Goal: Find specific page/section: Find specific page/section

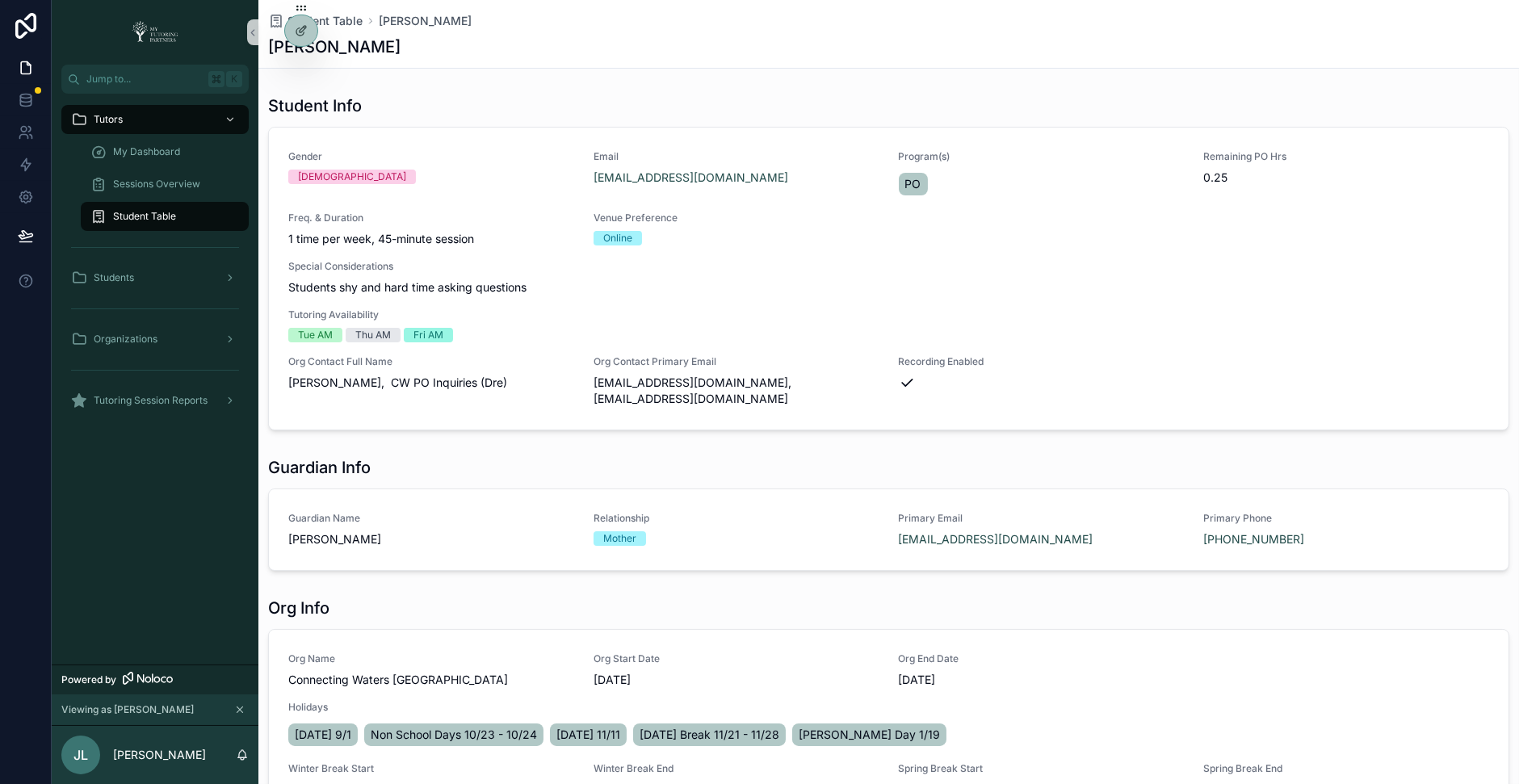
scroll to position [156, 0]
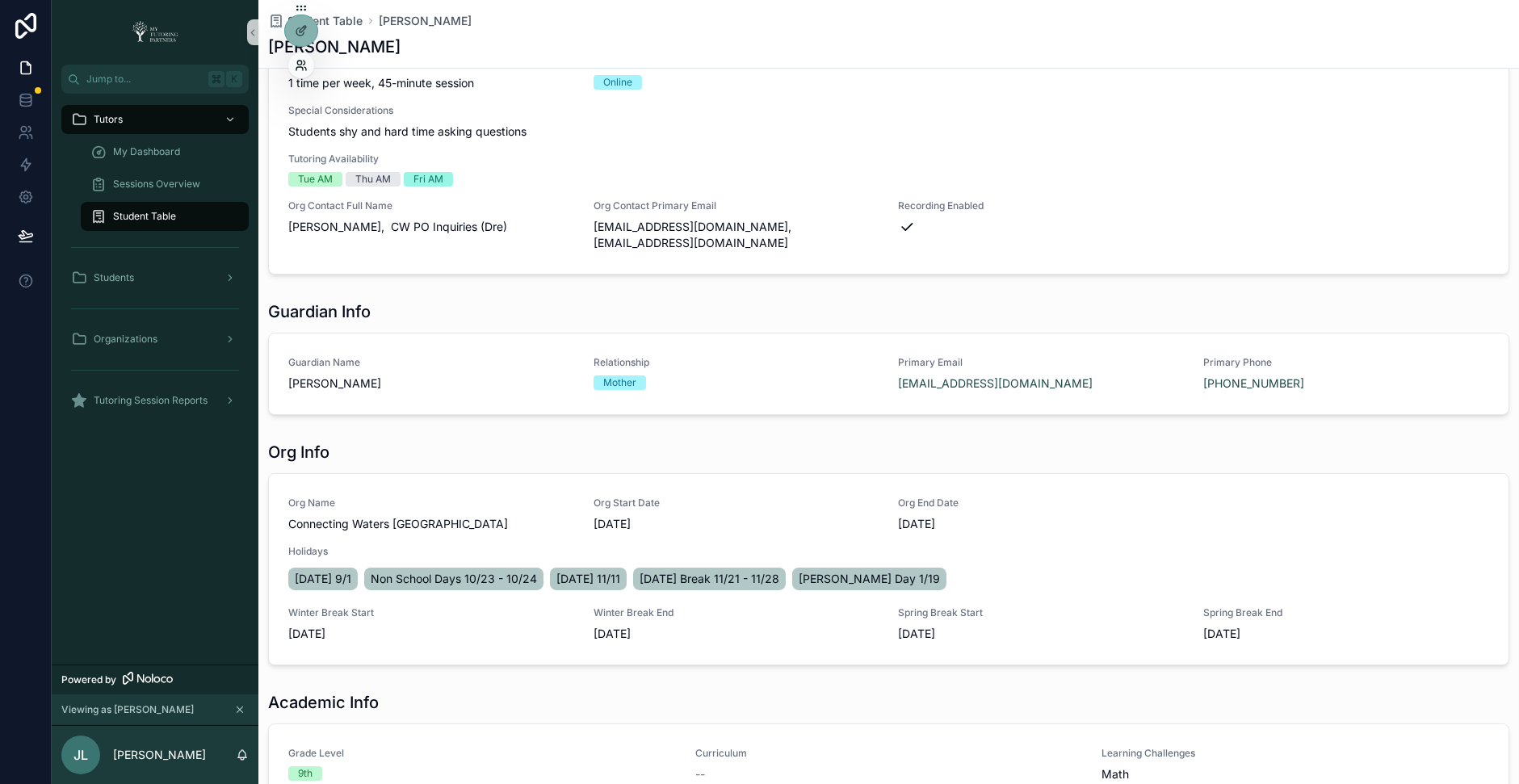
click at [303, 58] on div at bounding box center [301, 65] width 26 height 26
click at [301, 69] on icon at bounding box center [301, 65] width 13 height 13
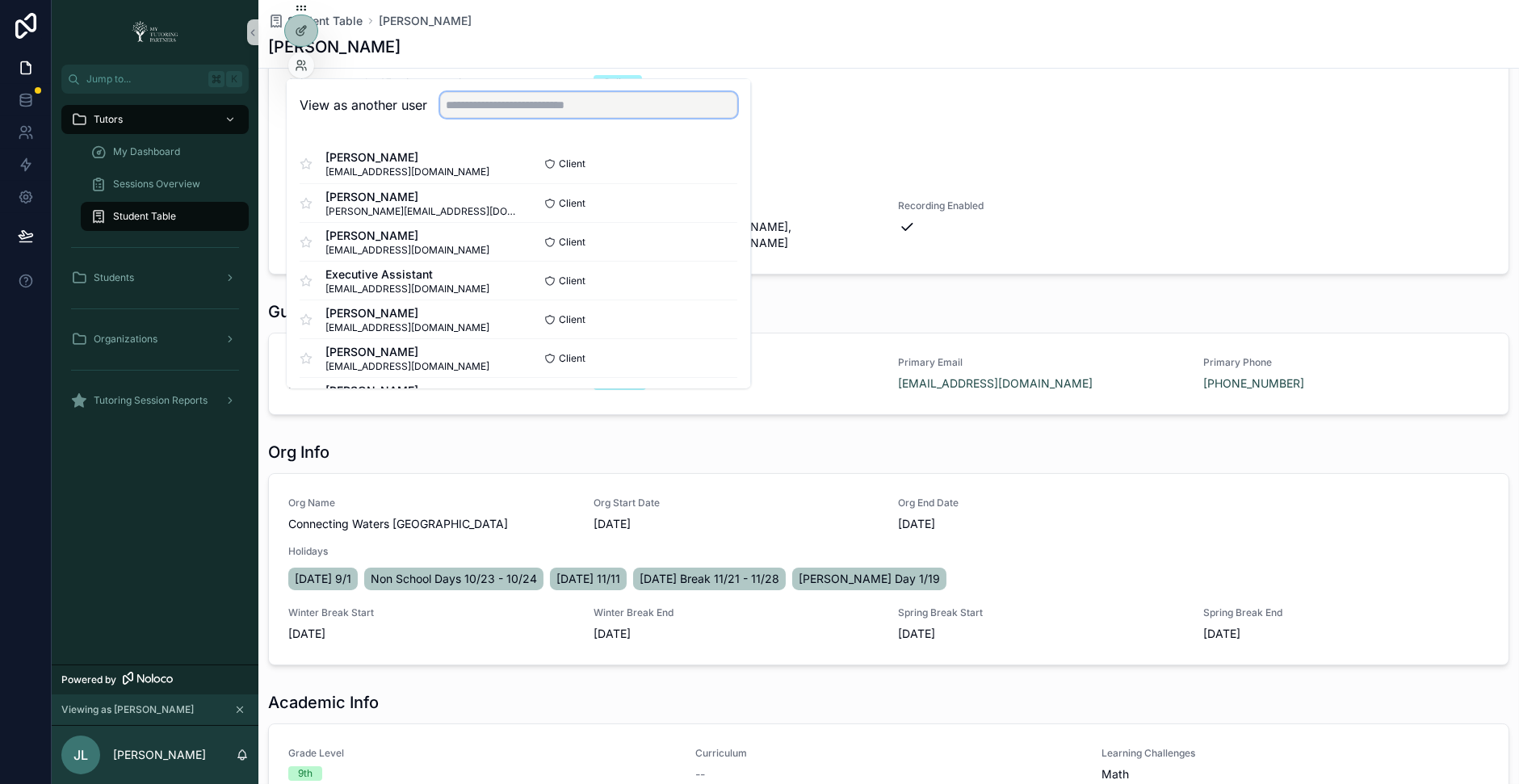
click at [583, 103] on input "text" at bounding box center [589, 105] width 297 height 26
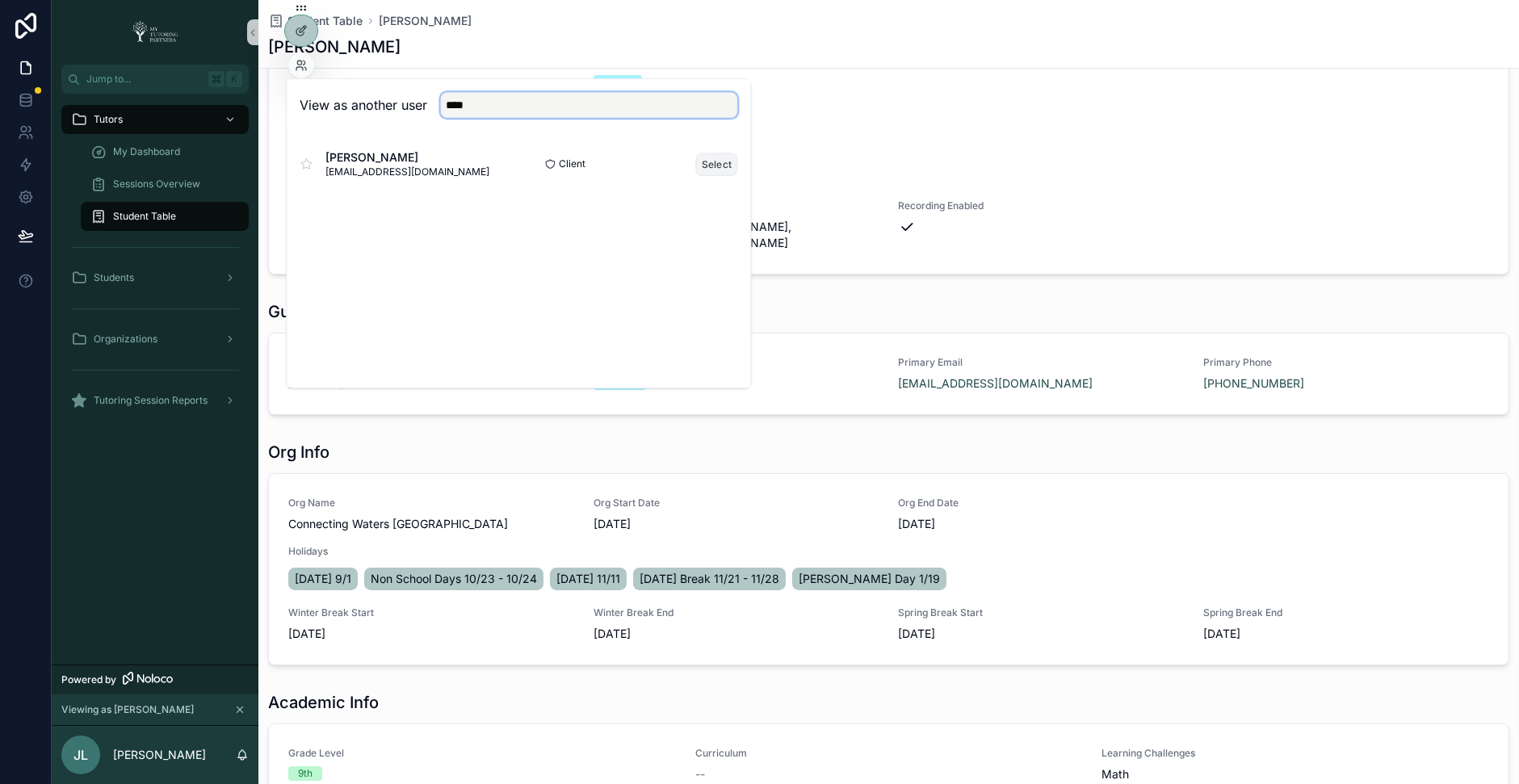
type input "****"
click at [715, 160] on button "Select" at bounding box center [717, 164] width 42 height 23
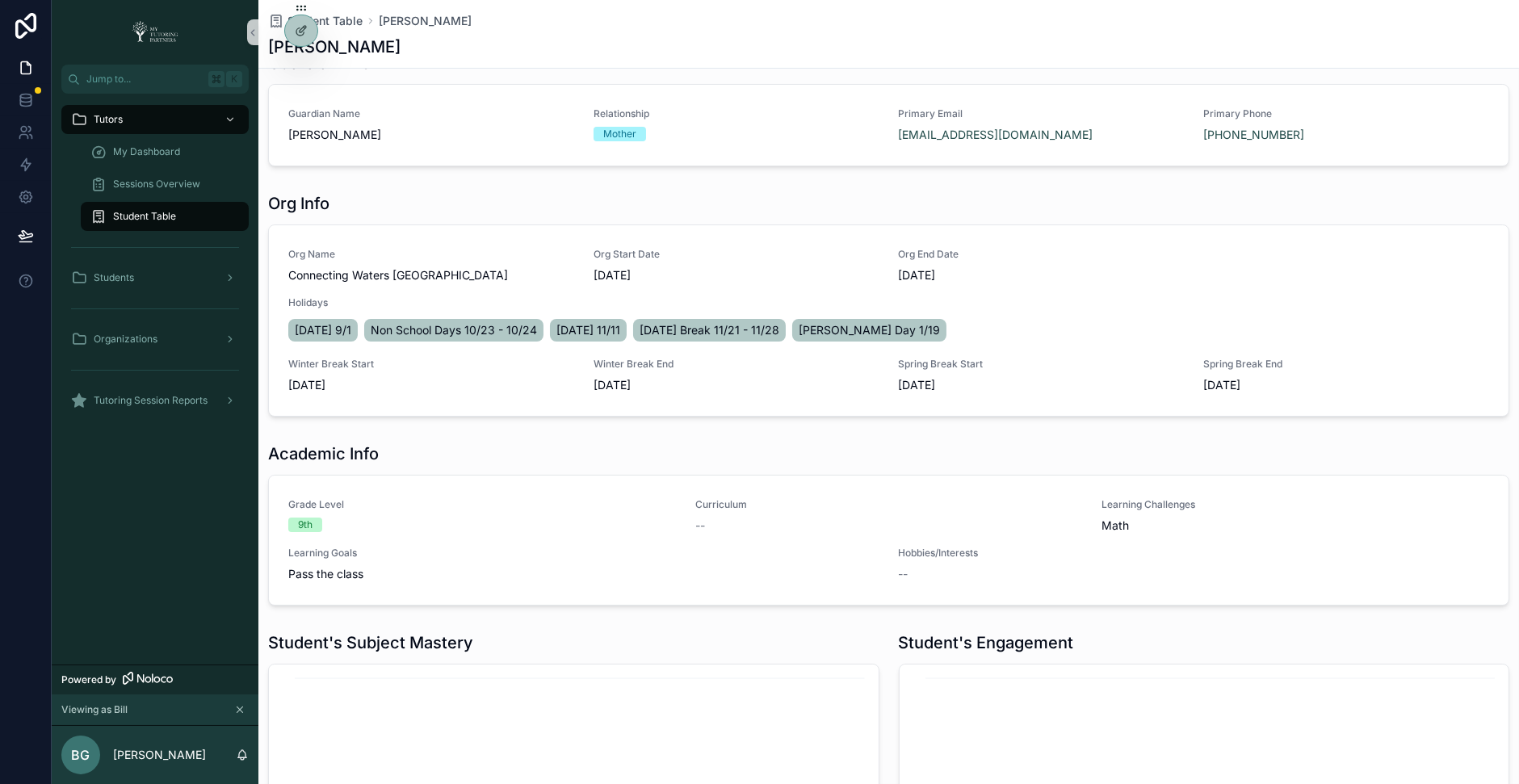
scroll to position [409, 0]
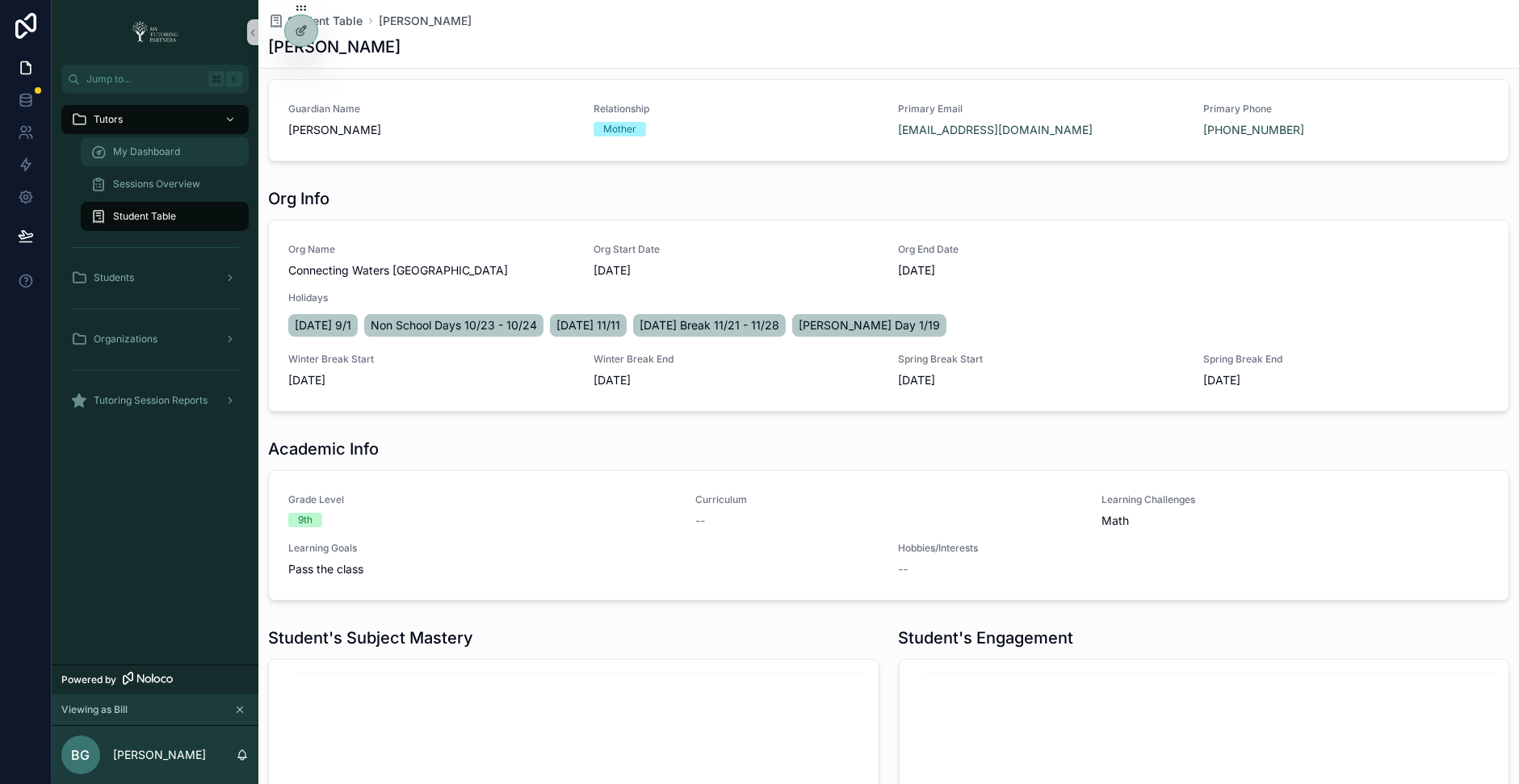
click at [191, 147] on div "My Dashboard" at bounding box center [165, 151] width 149 height 26
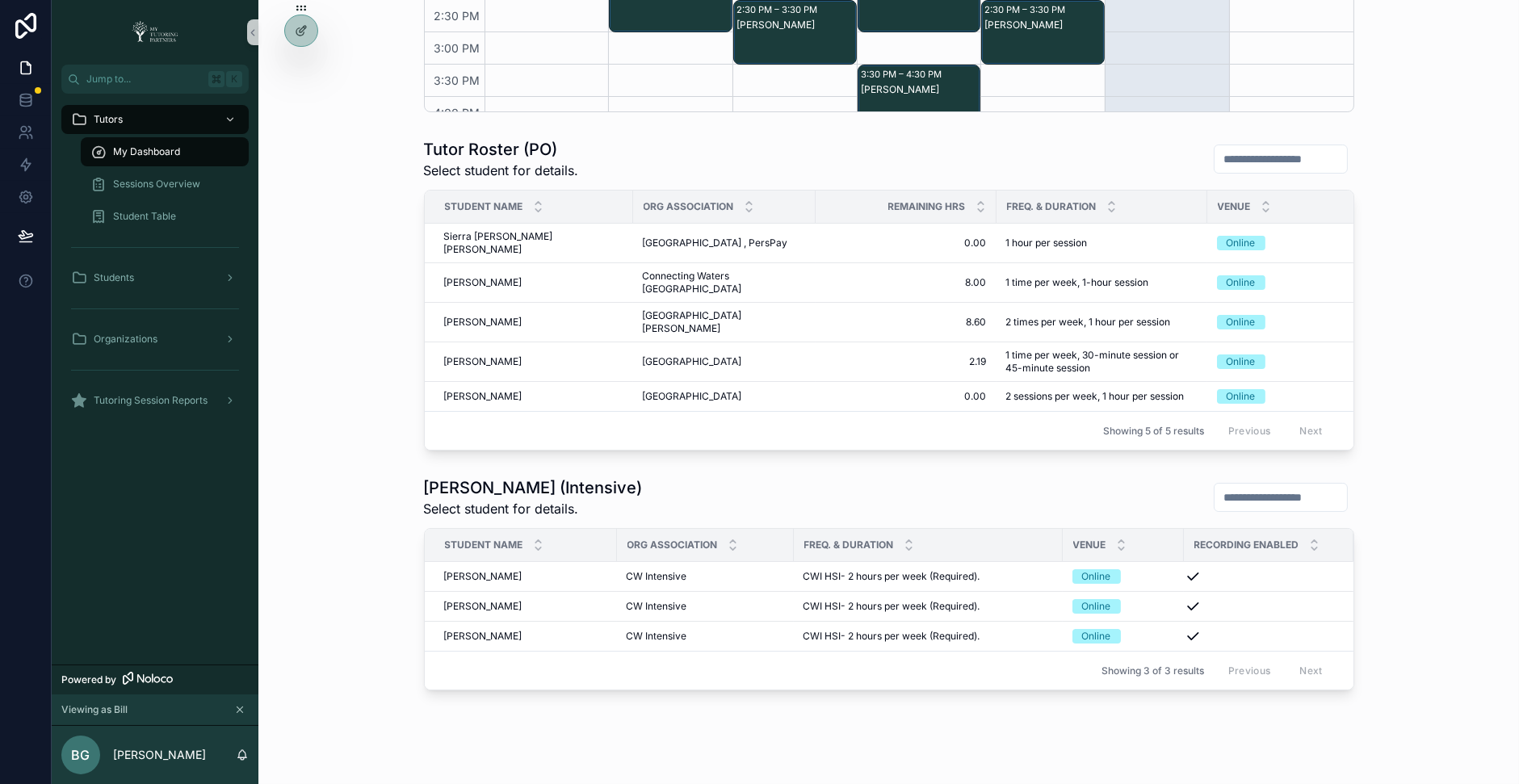
scroll to position [751, 0]
